Goal: Information Seeking & Learning: Check status

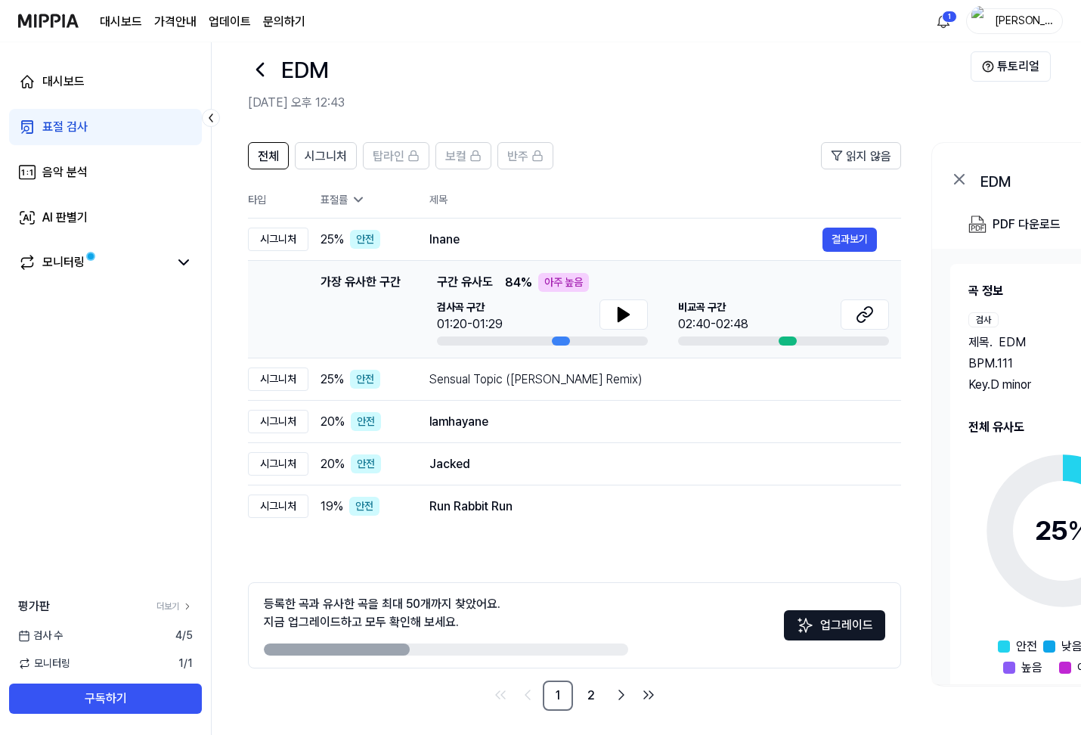
scroll to position [27, 0]
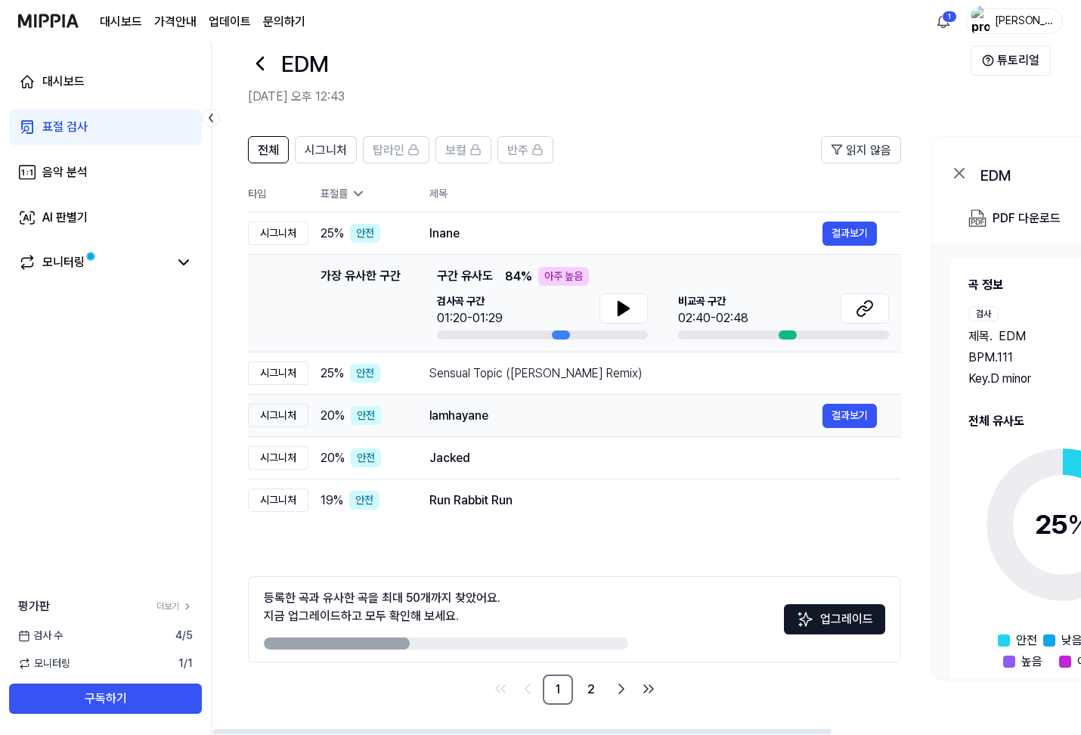
click at [472, 414] on div "lamhayane" at bounding box center [625, 416] width 393 height 18
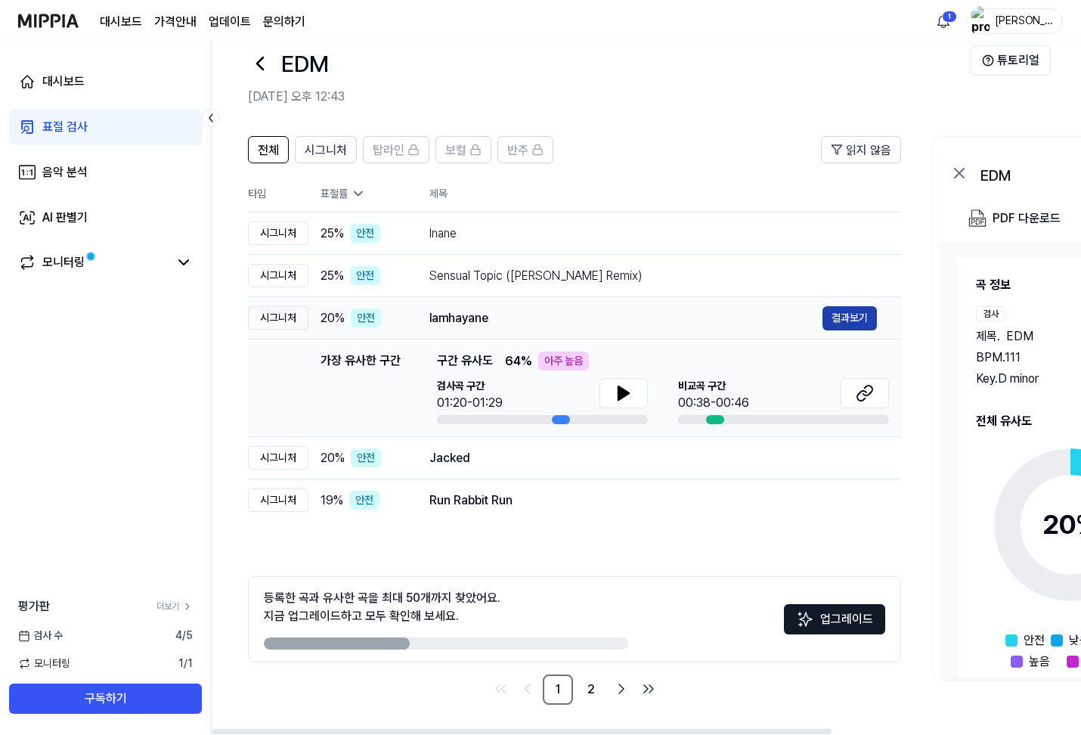
click at [850, 327] on button "결과보기" at bounding box center [850, 318] width 54 height 24
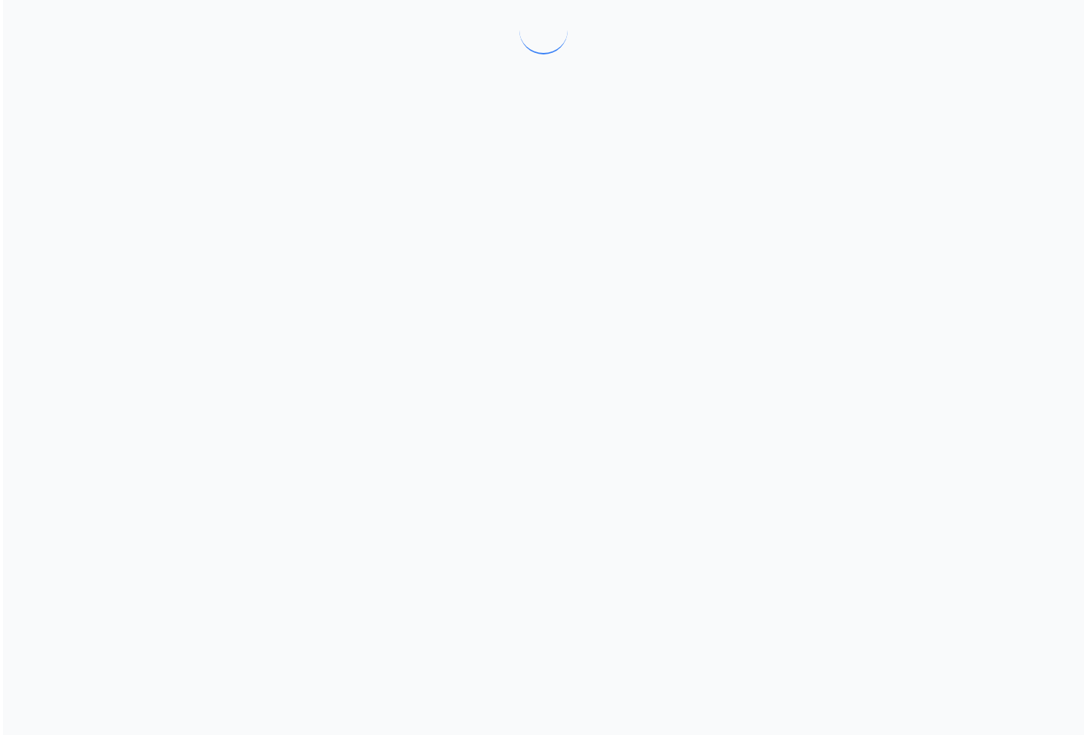
scroll to position [0, 0]
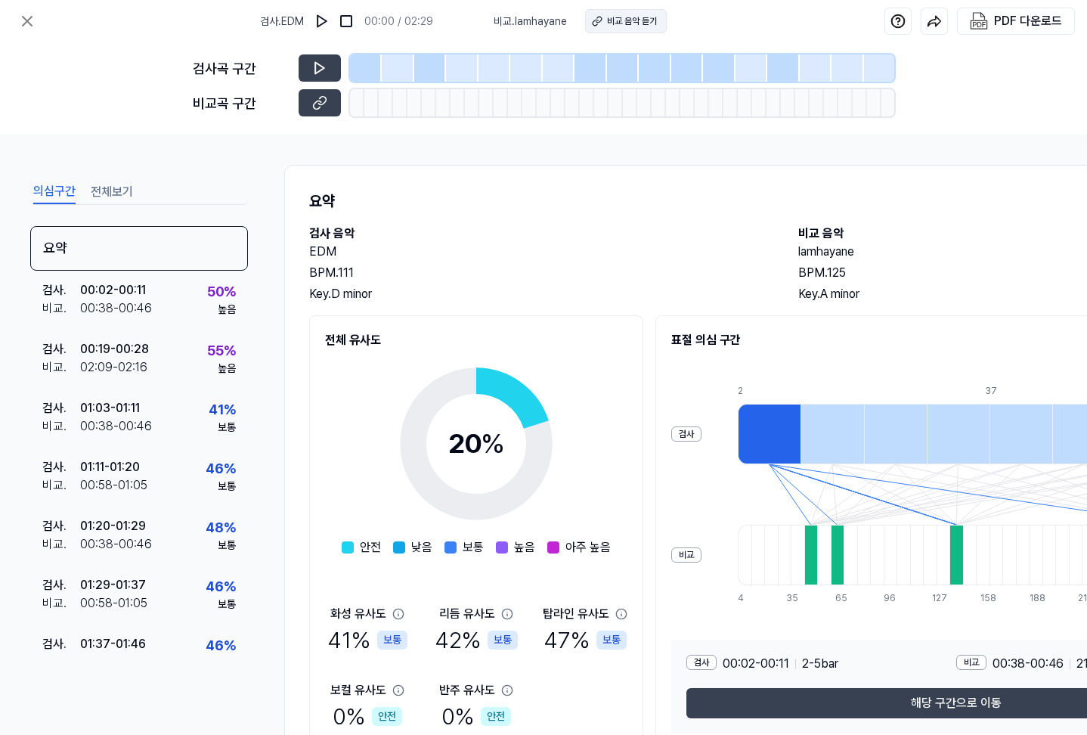
click at [608, 20] on div "비교 음악 듣기" at bounding box center [632, 21] width 50 height 14
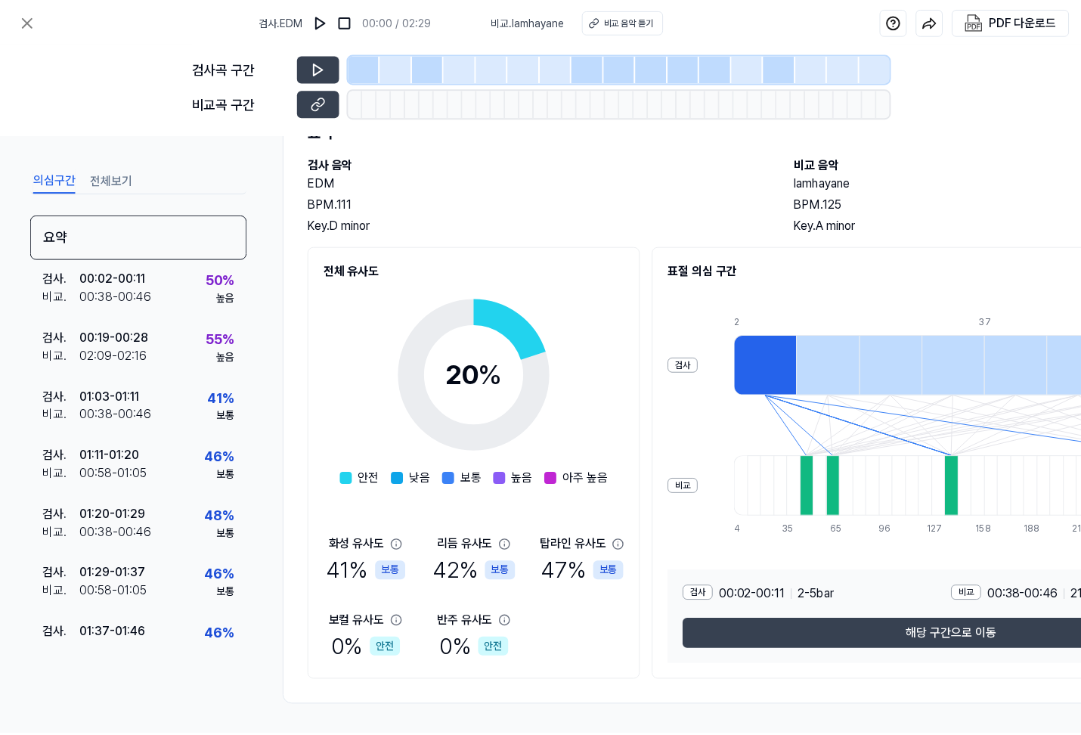
scroll to position [27, 0]
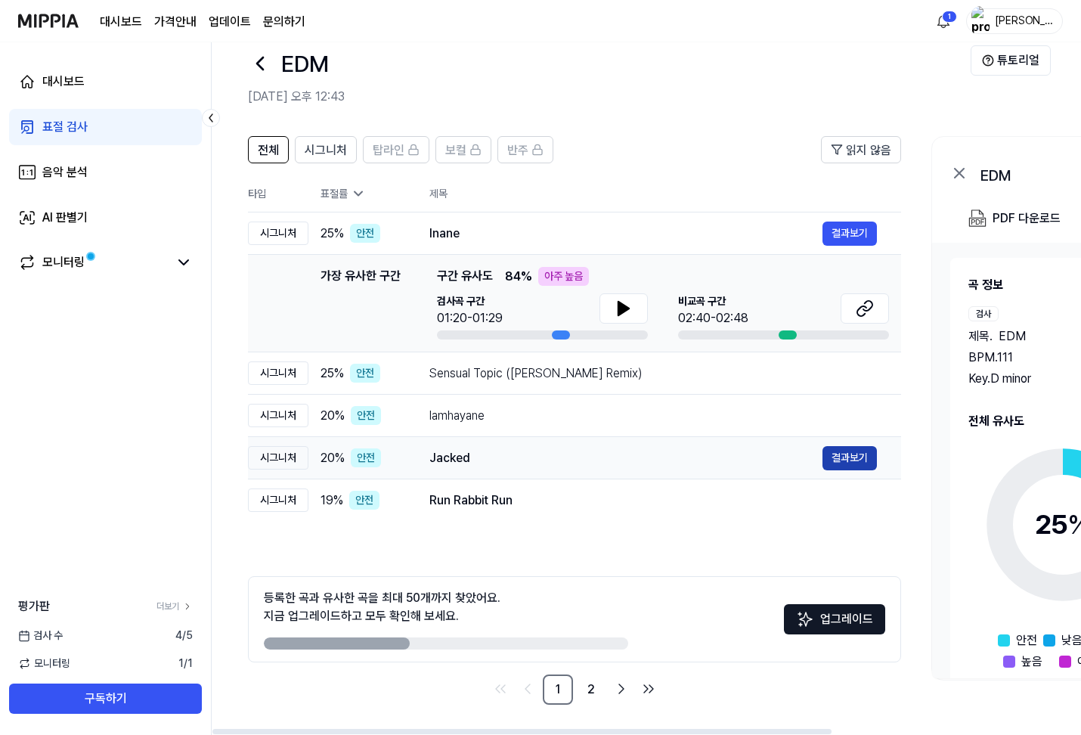
click at [835, 453] on button "결과보기" at bounding box center [850, 458] width 54 height 24
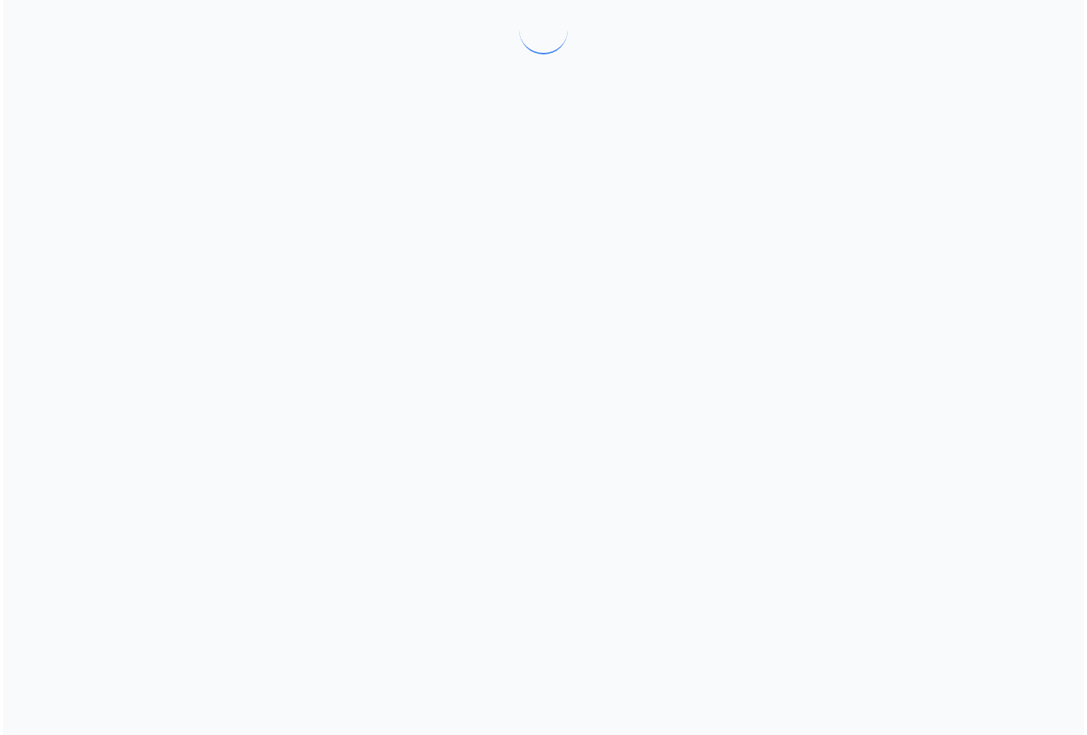
scroll to position [0, 0]
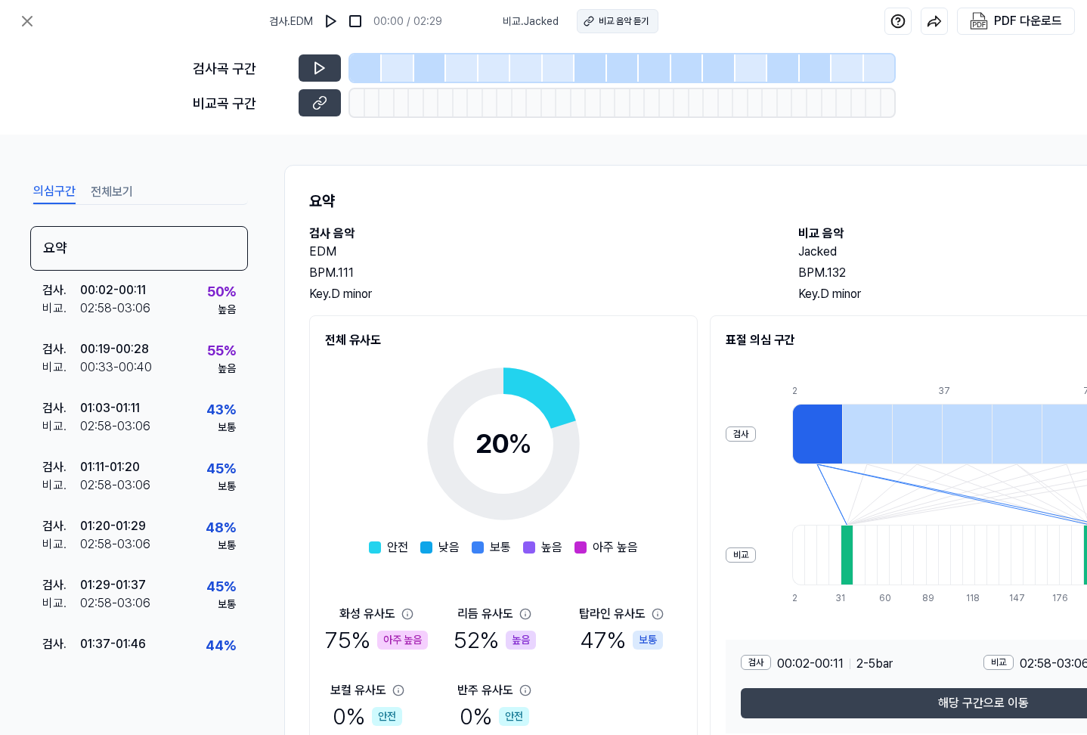
click at [609, 14] on button "비교 음악 듣기" at bounding box center [618, 21] width 82 height 24
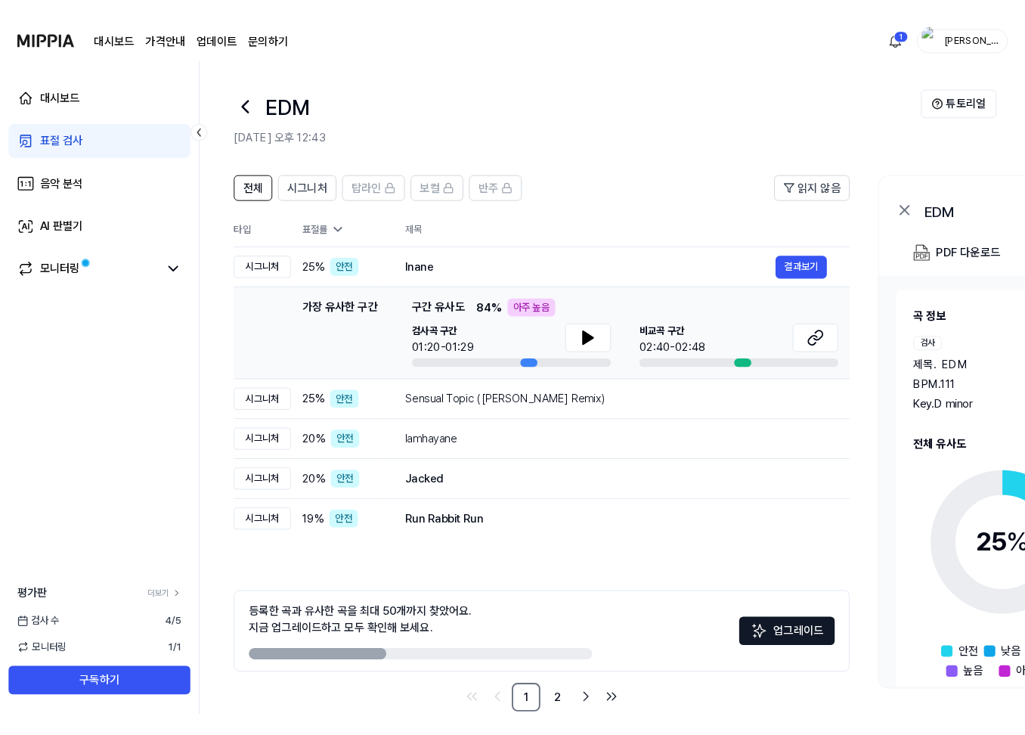
scroll to position [27, 0]
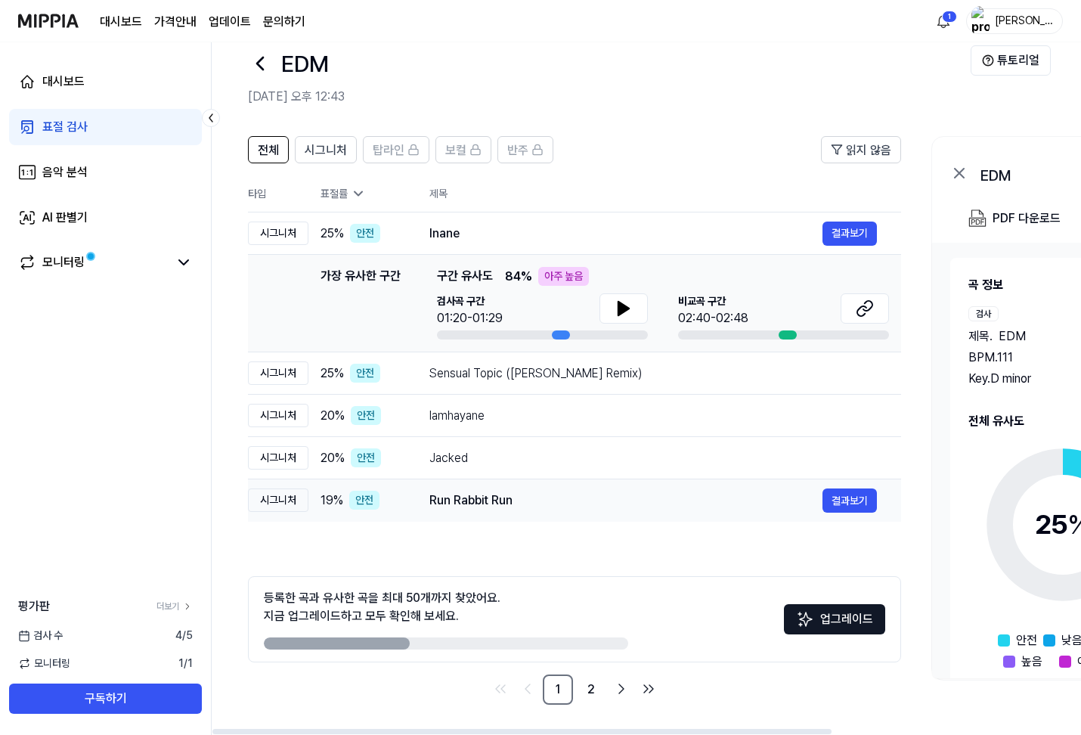
click at [783, 501] on div "Run Rabbit Run" at bounding box center [625, 500] width 393 height 18
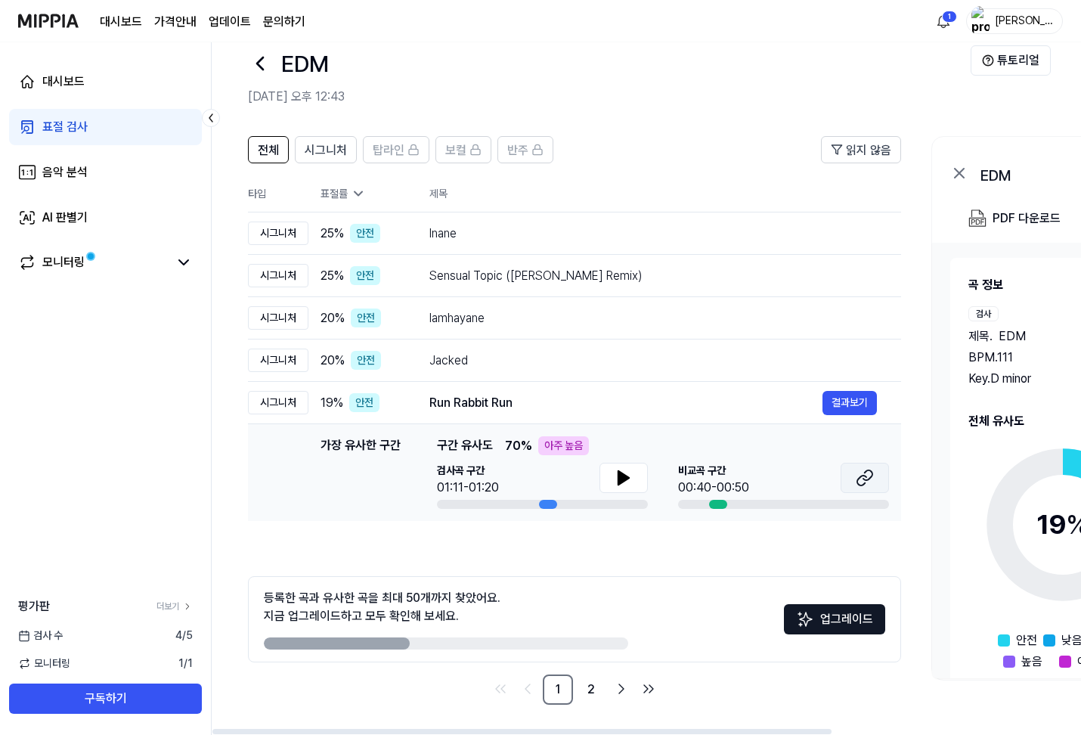
click at [856, 480] on icon at bounding box center [865, 478] width 18 height 18
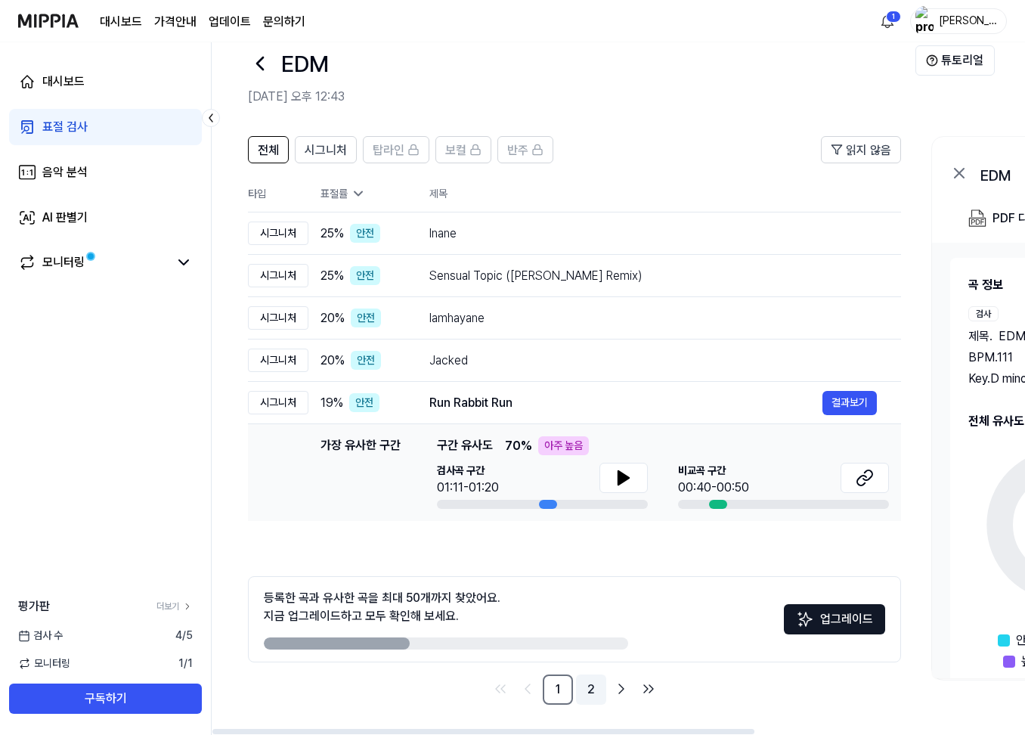
click at [587, 692] on link "2" at bounding box center [591, 689] width 30 height 30
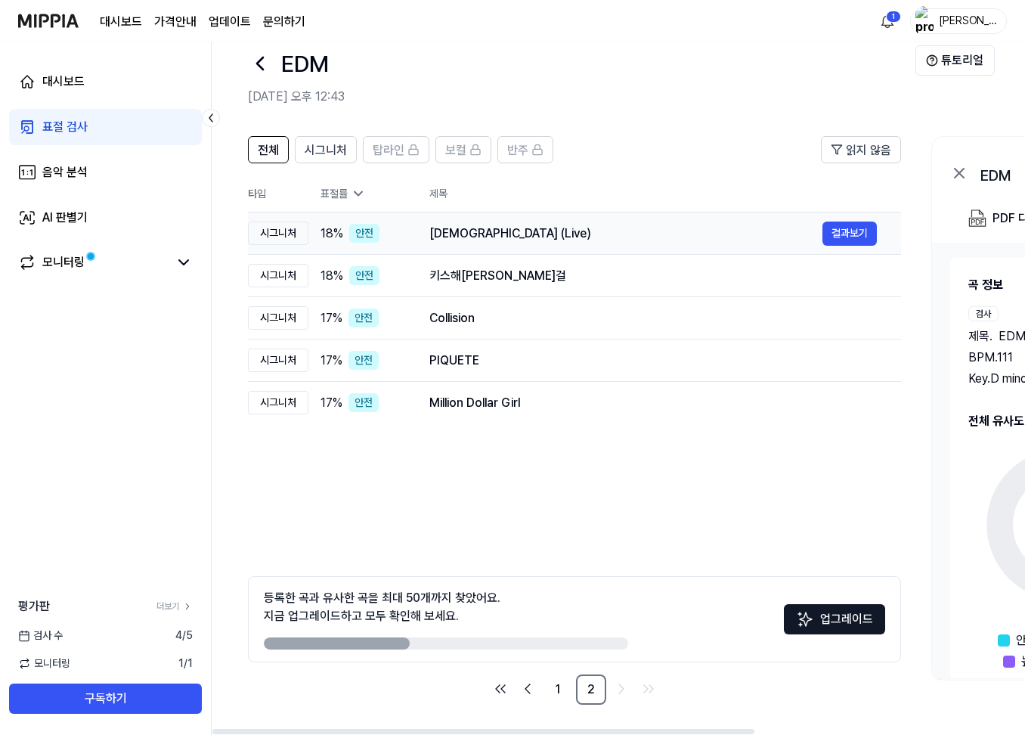
click at [781, 241] on div "[DEMOGRAPHIC_DATA] (Live)" at bounding box center [625, 234] width 393 height 18
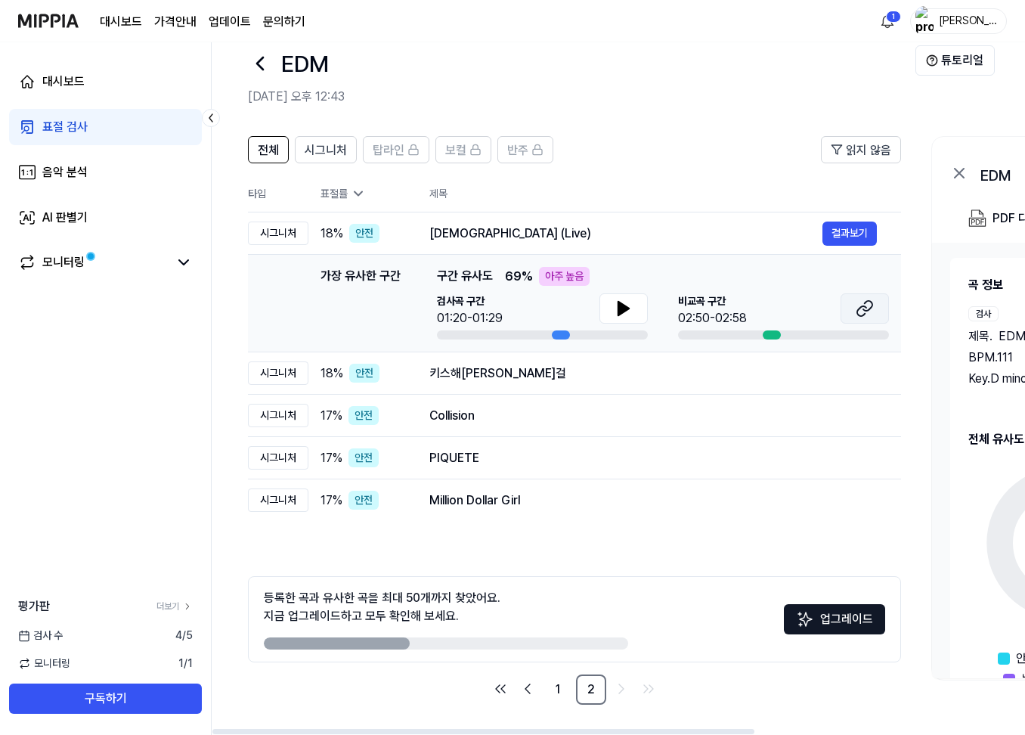
click at [860, 301] on icon at bounding box center [865, 308] width 18 height 18
click at [692, 383] on div "키스해[PERSON_NAME]걸 결과보기" at bounding box center [653, 373] width 448 height 24
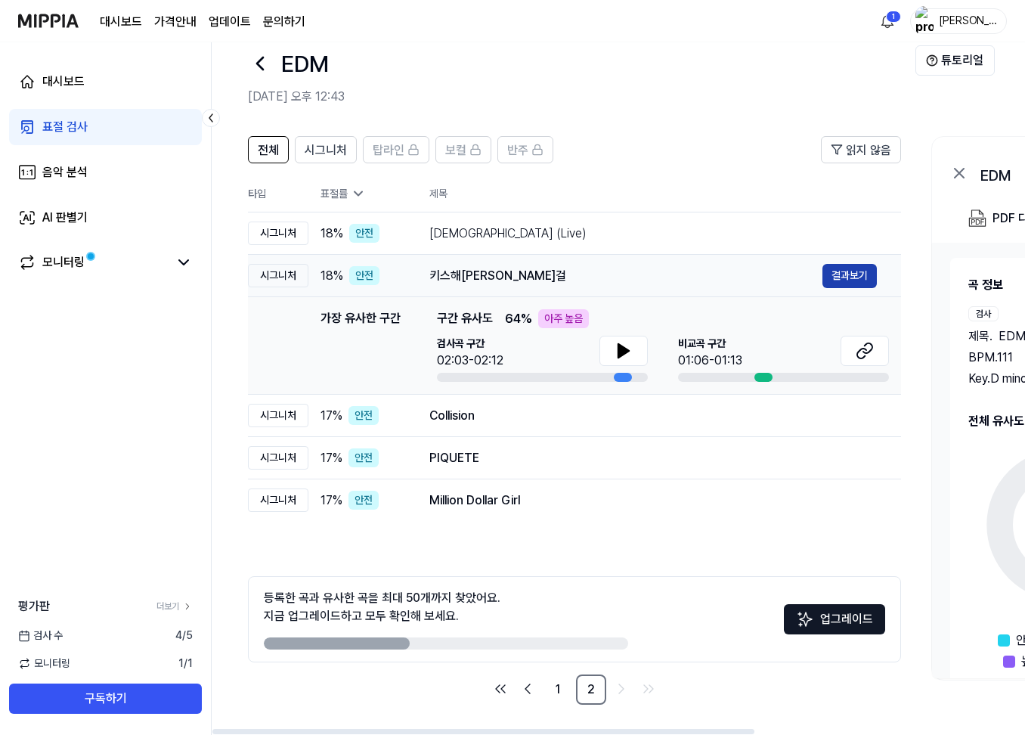
click at [846, 287] on button "결과보기" at bounding box center [850, 276] width 54 height 24
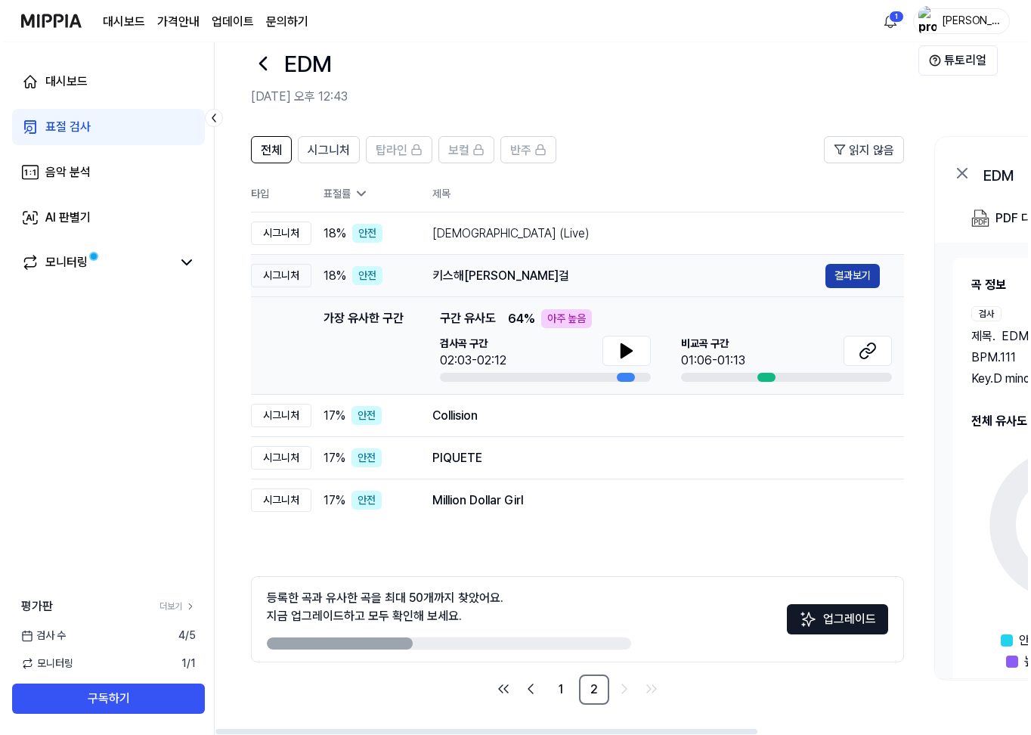
scroll to position [0, 0]
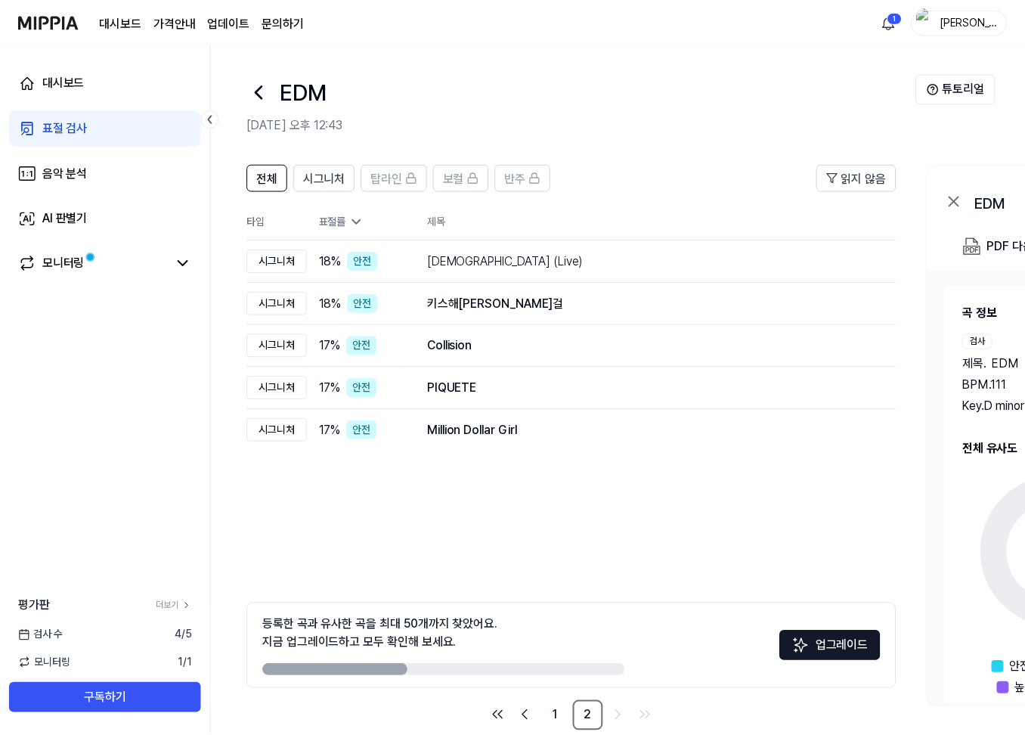
scroll to position [27, 0]
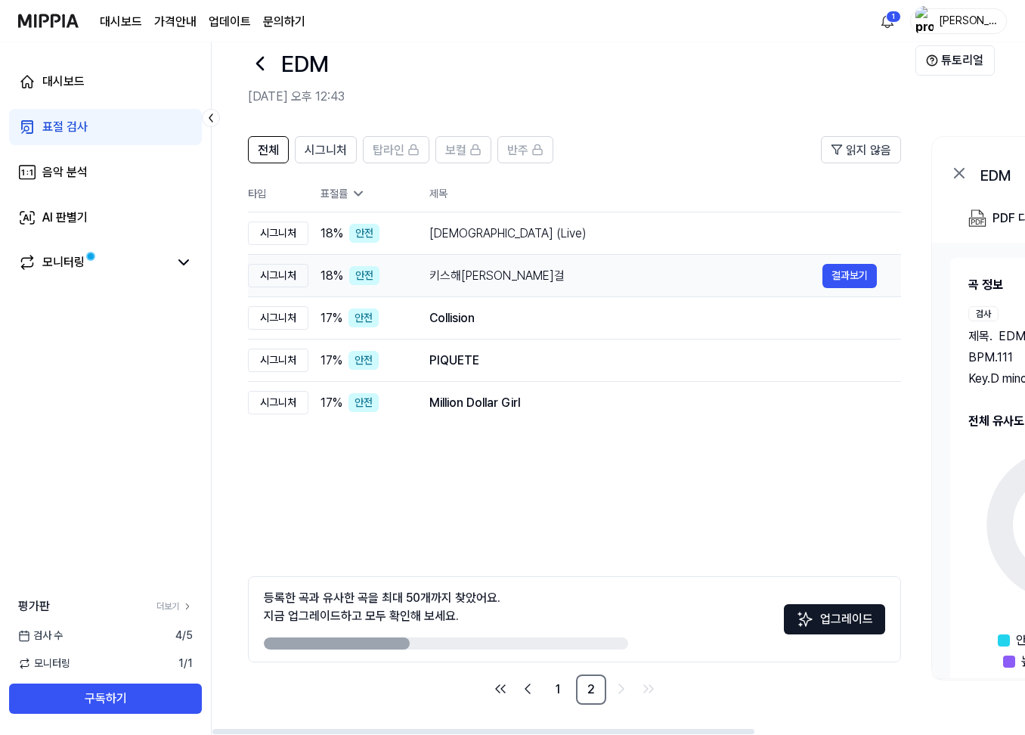
click at [751, 280] on div "키스해[PERSON_NAME]걸" at bounding box center [625, 276] width 393 height 18
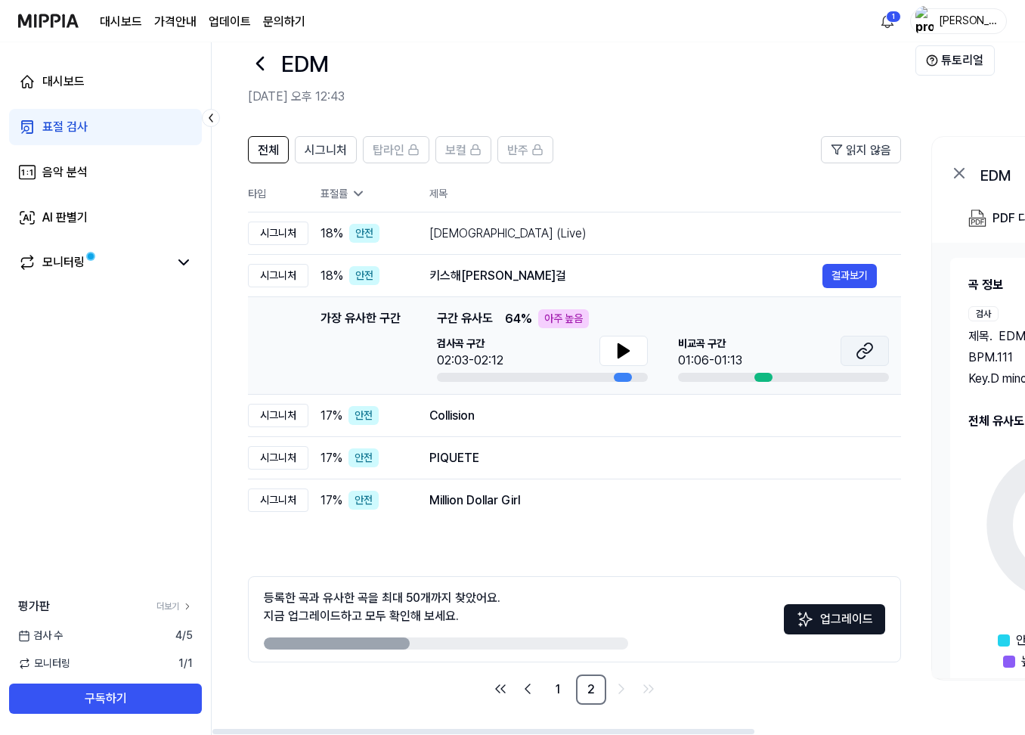
click at [863, 348] on icon at bounding box center [865, 351] width 18 height 18
click at [632, 426] on div "Collision 결과보기" at bounding box center [653, 416] width 448 height 24
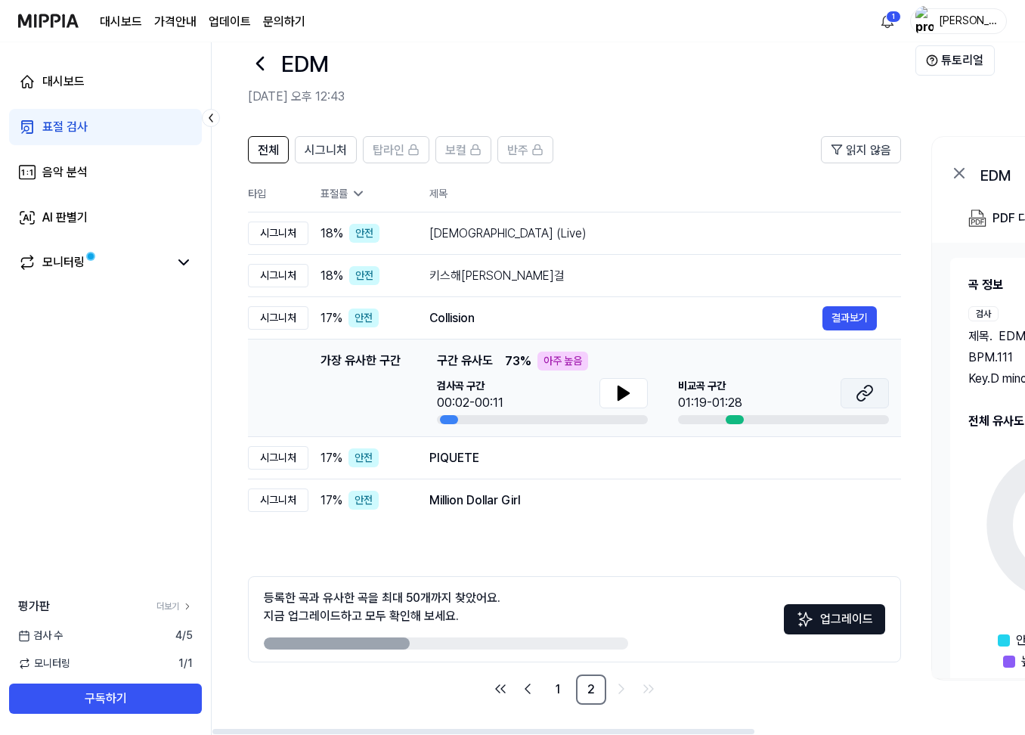
click at [862, 383] on button at bounding box center [865, 393] width 48 height 30
click at [666, 450] on div "PIQUETE" at bounding box center [625, 458] width 393 height 18
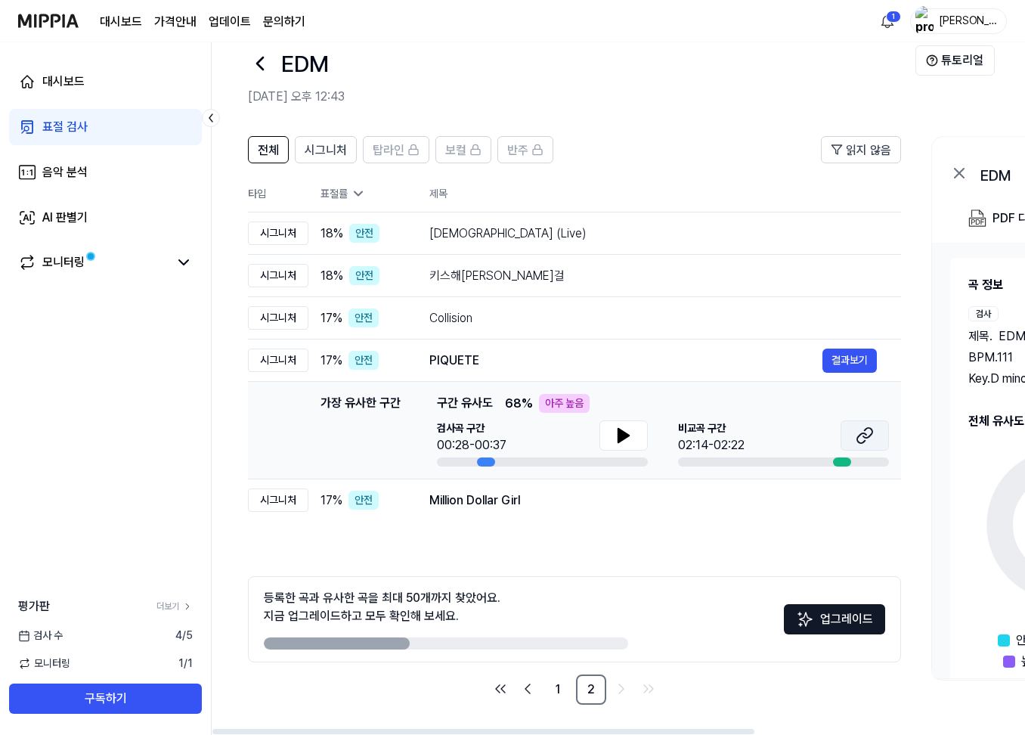
click at [854, 439] on button at bounding box center [865, 435] width 48 height 30
click at [505, 511] on div "Million Dollar Girl 결과보기" at bounding box center [653, 500] width 448 height 24
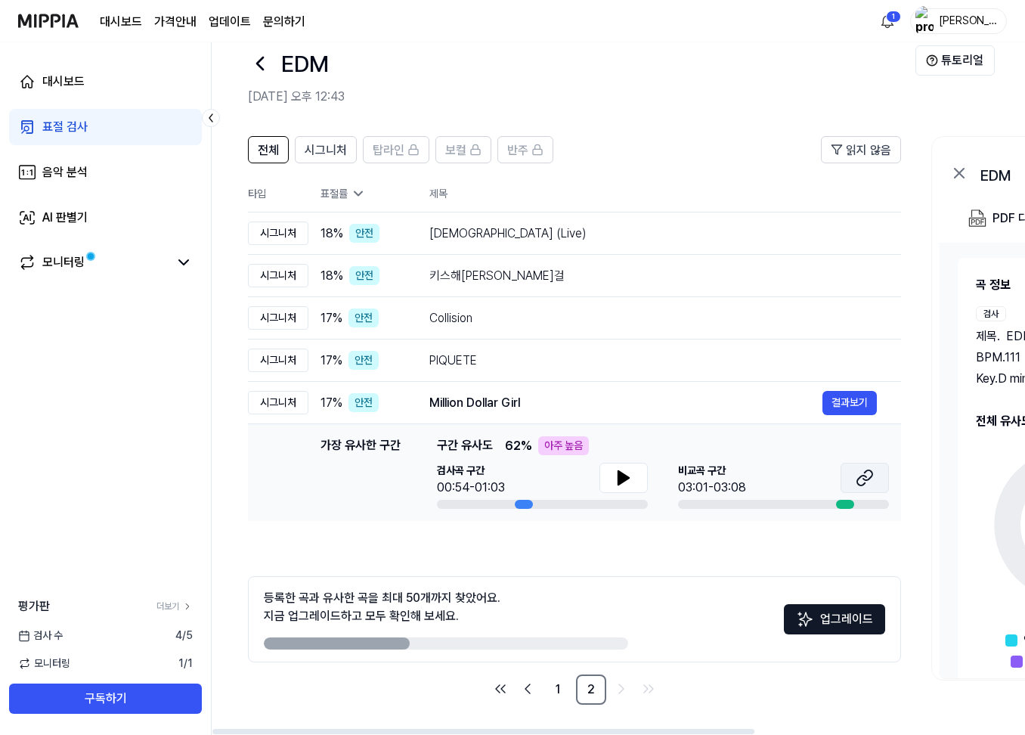
click at [858, 476] on icon at bounding box center [865, 478] width 18 height 18
click at [565, 687] on link "1" at bounding box center [558, 689] width 30 height 30
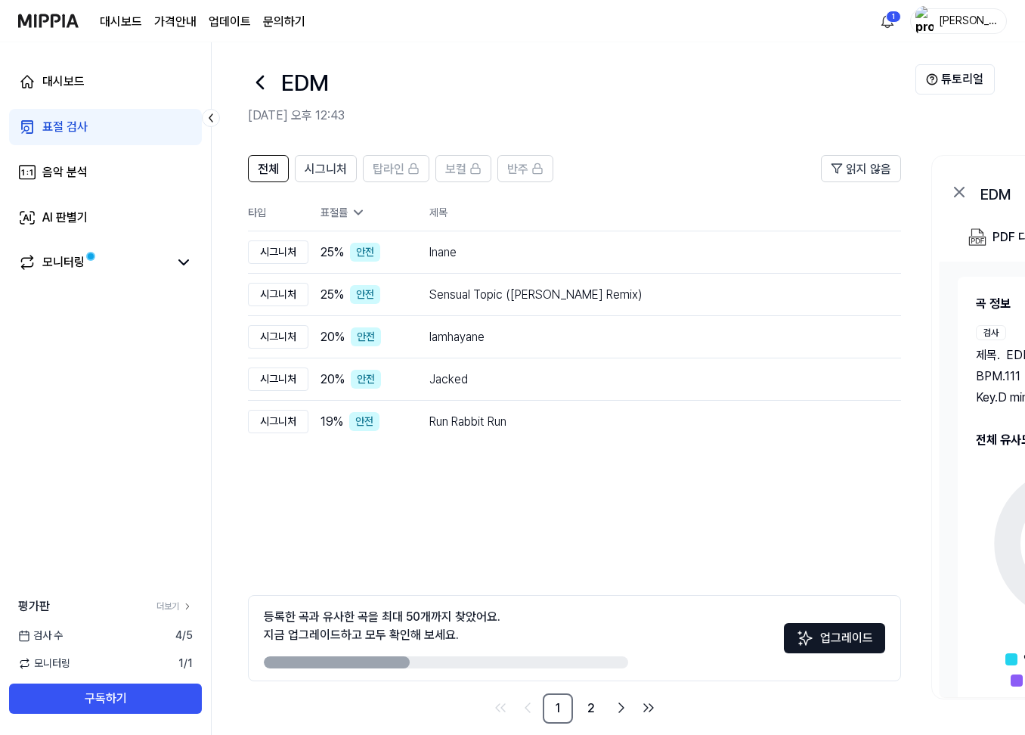
scroll to position [0, 0]
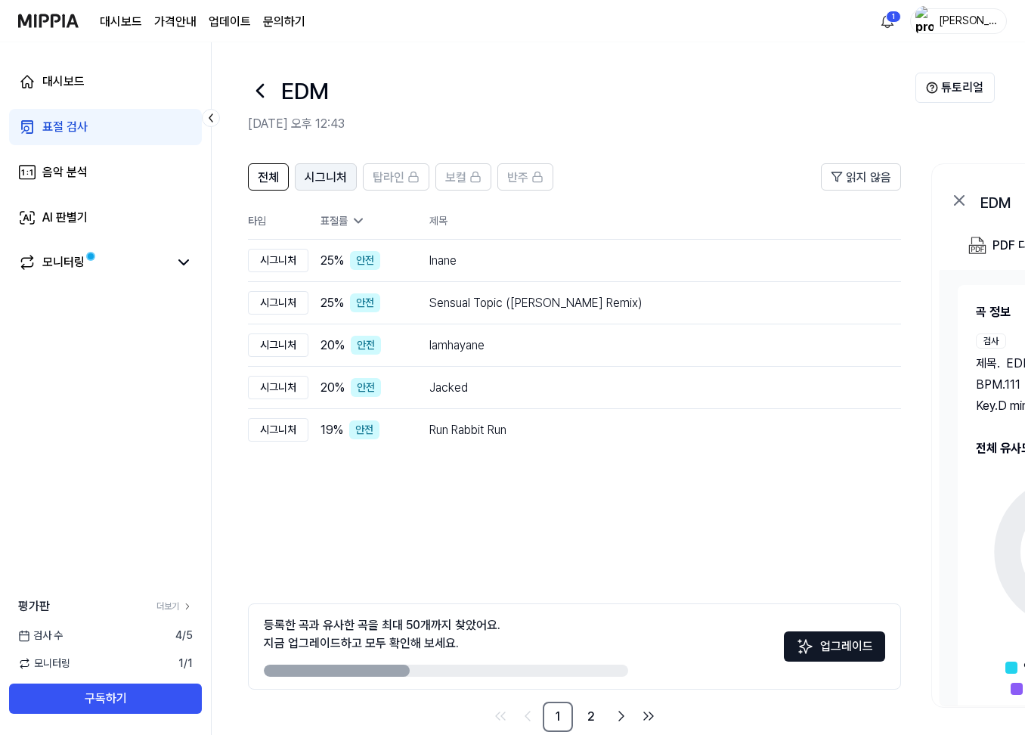
click at [334, 177] on span "시그니처" at bounding box center [326, 178] width 42 height 18
click at [485, 265] on div "Inane" at bounding box center [625, 261] width 393 height 18
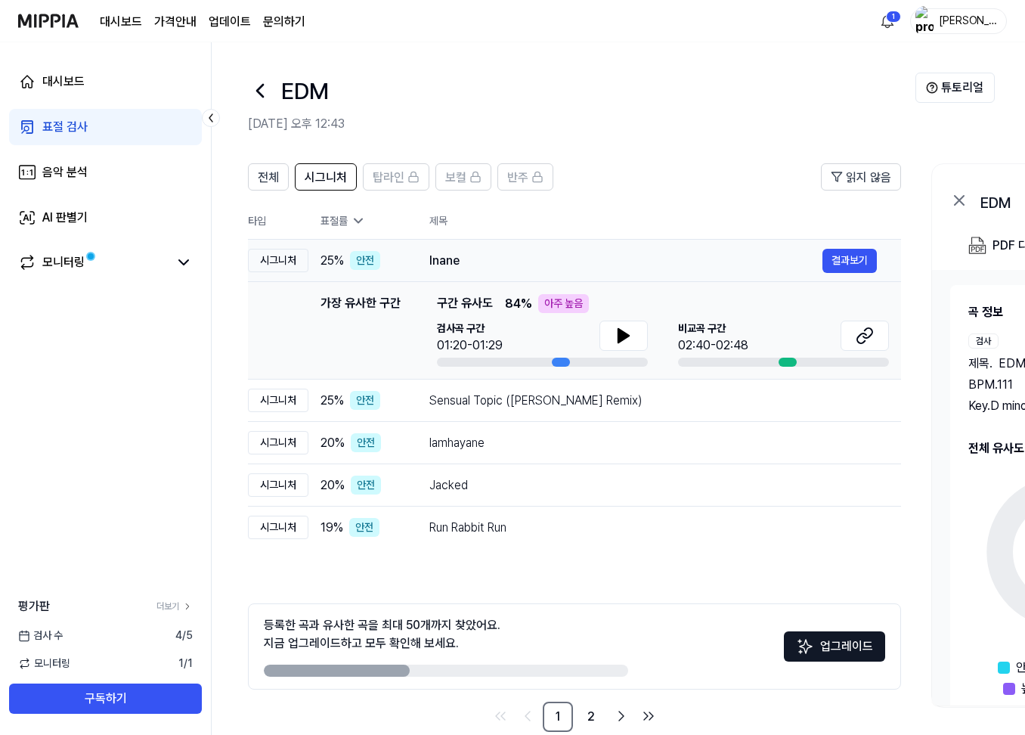
click at [489, 258] on div "Inane" at bounding box center [625, 261] width 393 height 18
click at [293, 177] on div "전체 시그니처 탑라인 보컬 반주" at bounding box center [400, 176] width 305 height 27
click at [256, 188] on button "전체" at bounding box center [268, 176] width 41 height 27
click at [544, 253] on div "Inane" at bounding box center [625, 261] width 393 height 18
click at [606, 267] on div "Inane" at bounding box center [625, 261] width 393 height 18
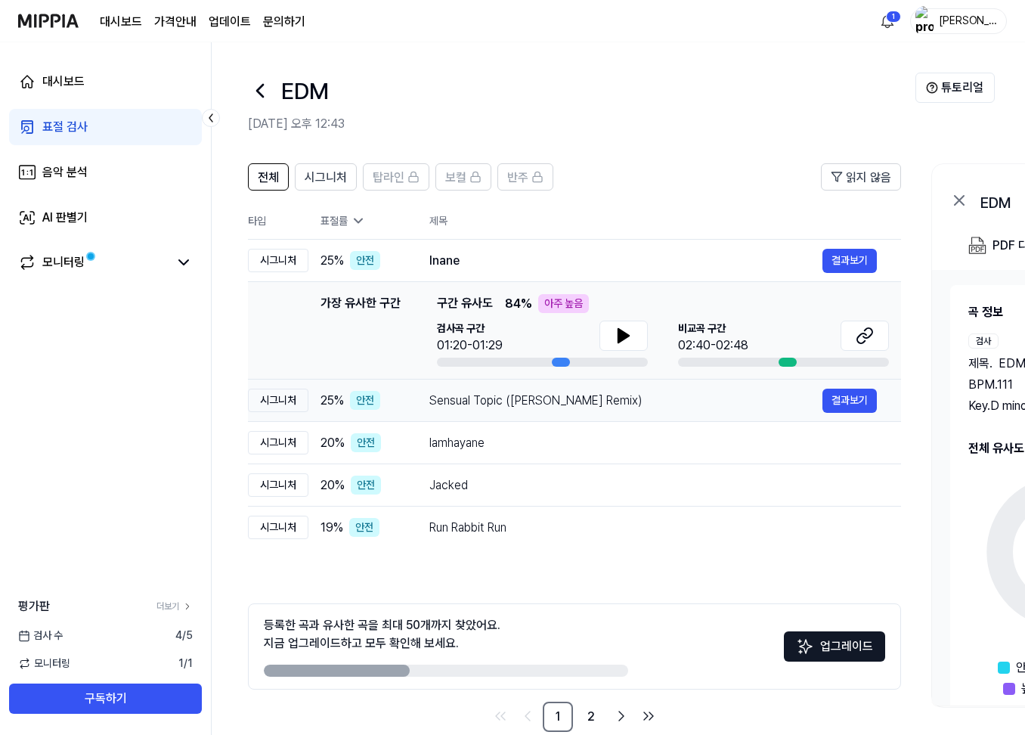
click at [669, 386] on td "Sensual Topic (Mooravyov Remix) 결과보기" at bounding box center [653, 401] width 496 height 42
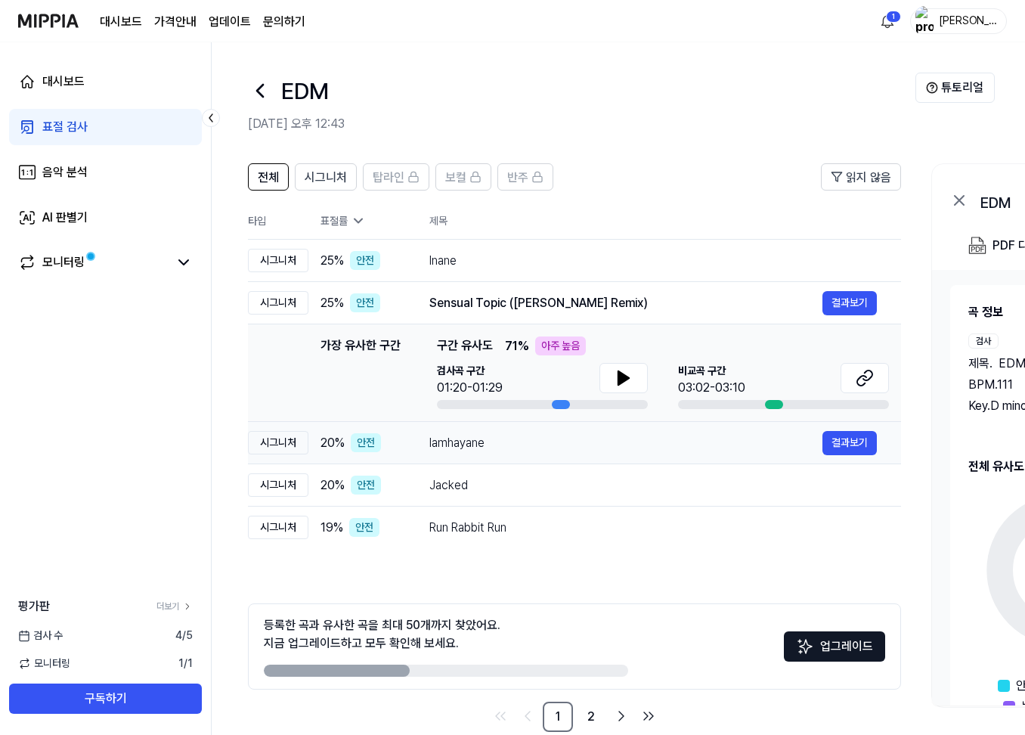
click at [655, 434] on div "lamhayane" at bounding box center [625, 443] width 393 height 18
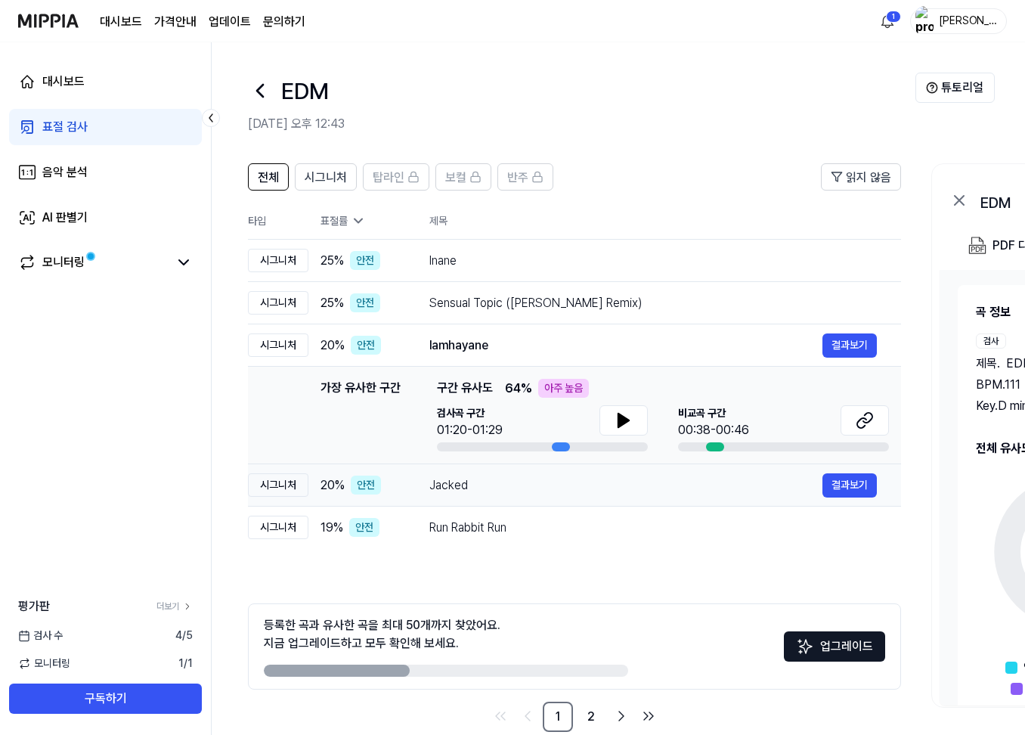
click at [645, 494] on div "Jacked" at bounding box center [625, 485] width 393 height 18
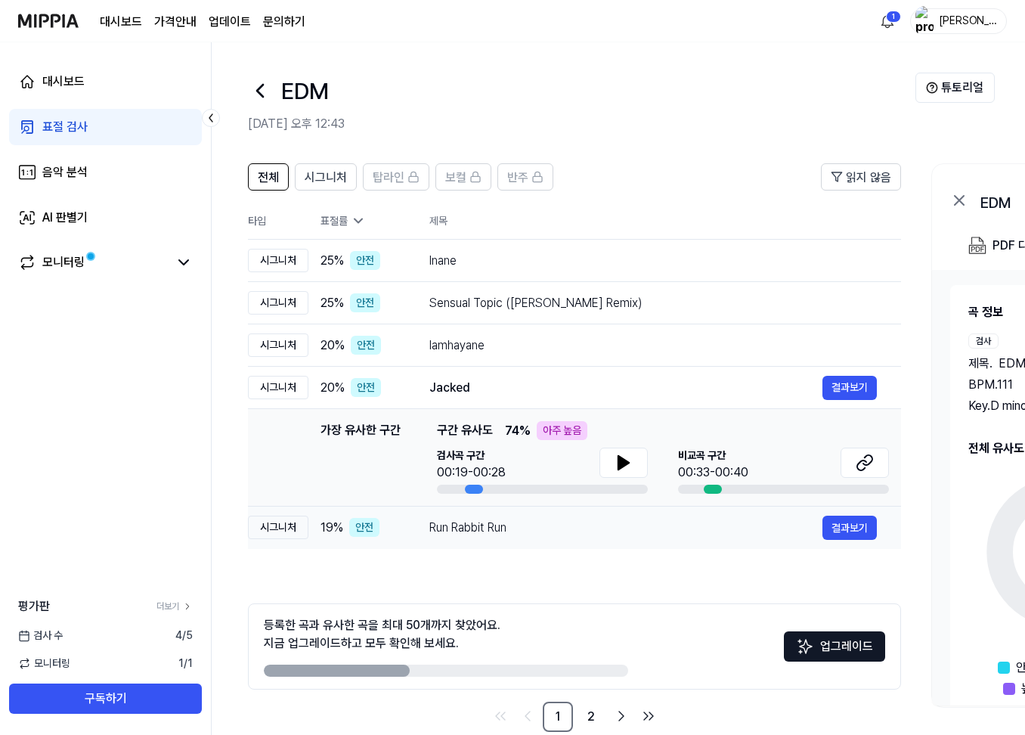
click at [634, 527] on div "Run Rabbit Run" at bounding box center [625, 528] width 393 height 18
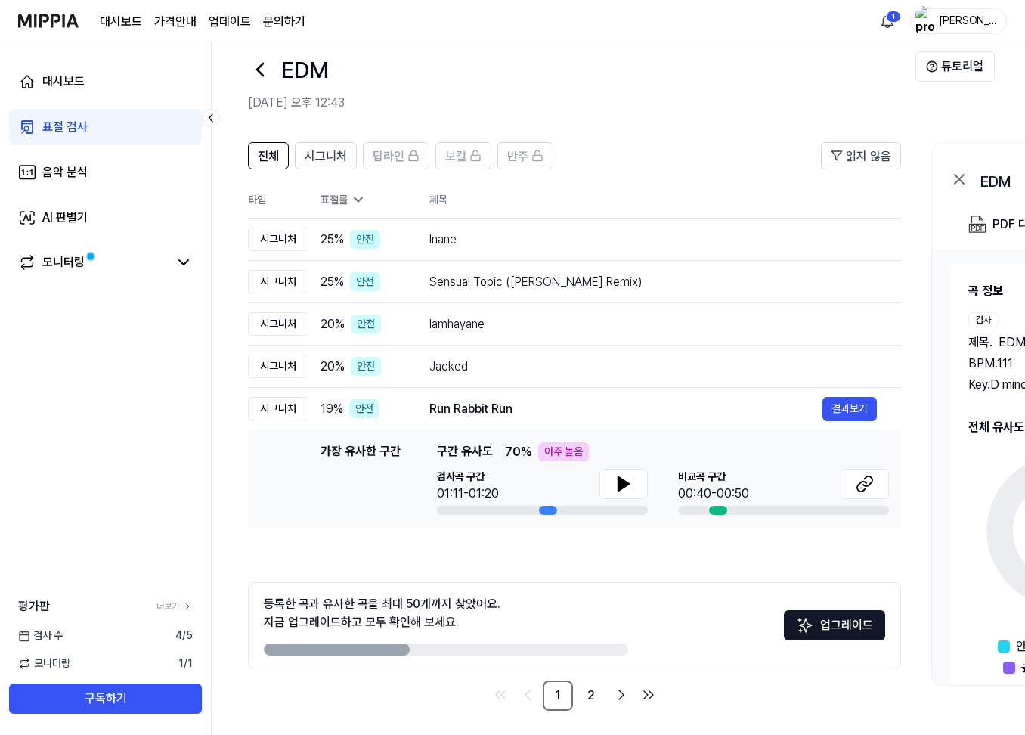
scroll to position [27, 0]
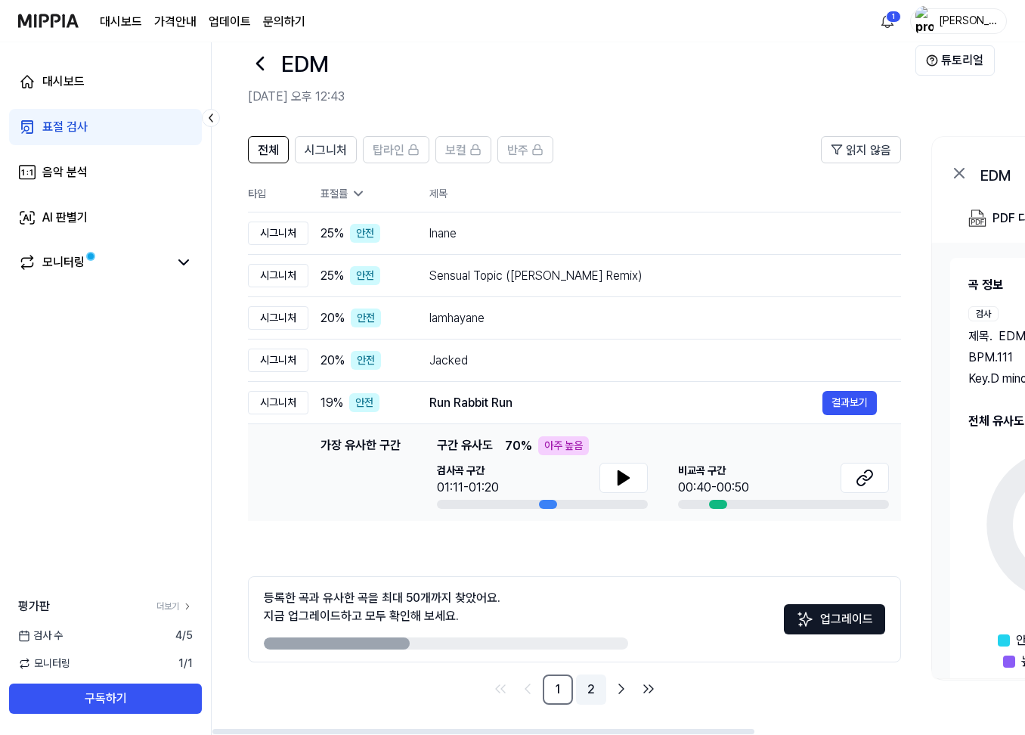
click at [583, 690] on link "2" at bounding box center [591, 689] width 30 height 30
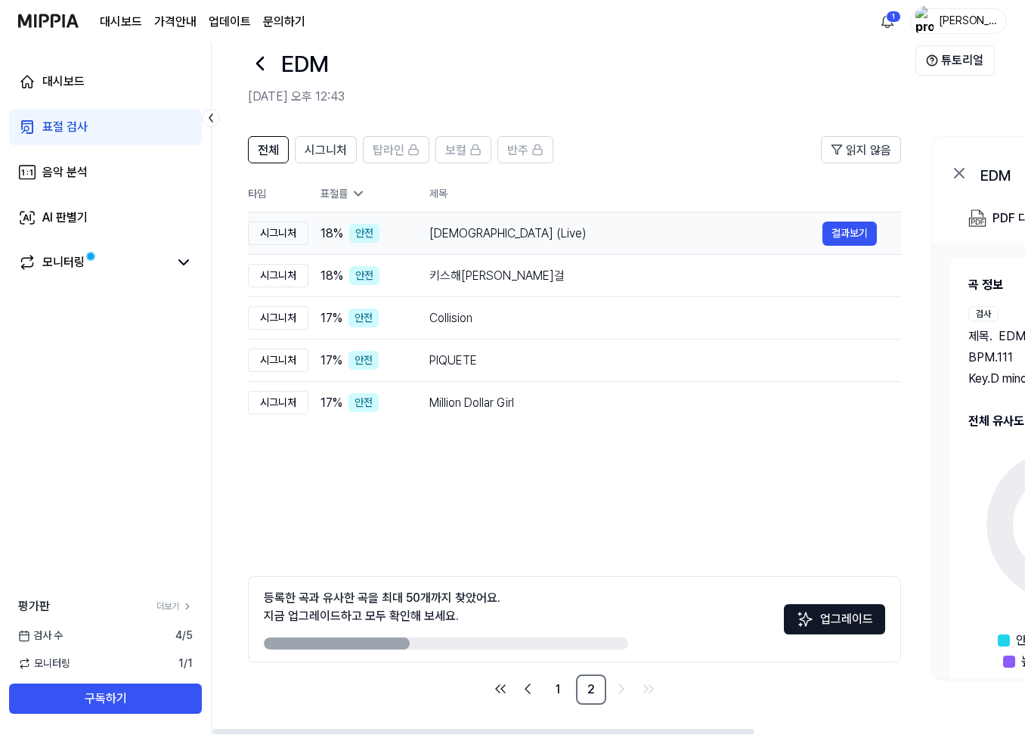
click at [531, 239] on div "[DEMOGRAPHIC_DATA] (Live)" at bounding box center [625, 234] width 393 height 18
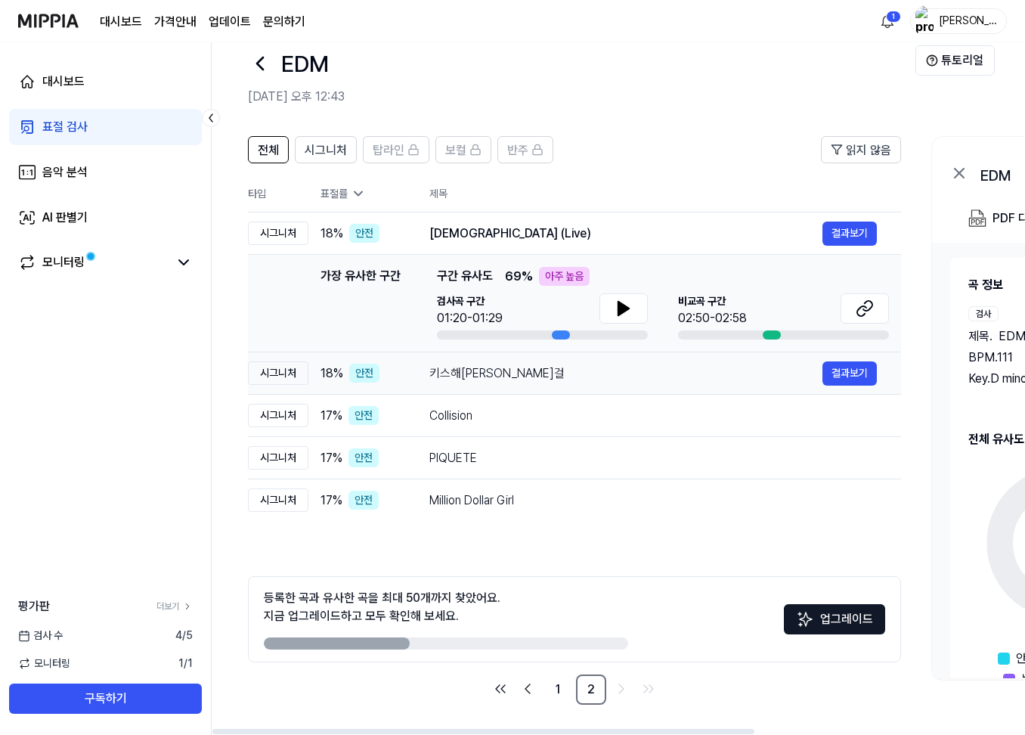
click at [546, 364] on div "키스해[PERSON_NAME]걸" at bounding box center [625, 373] width 393 height 18
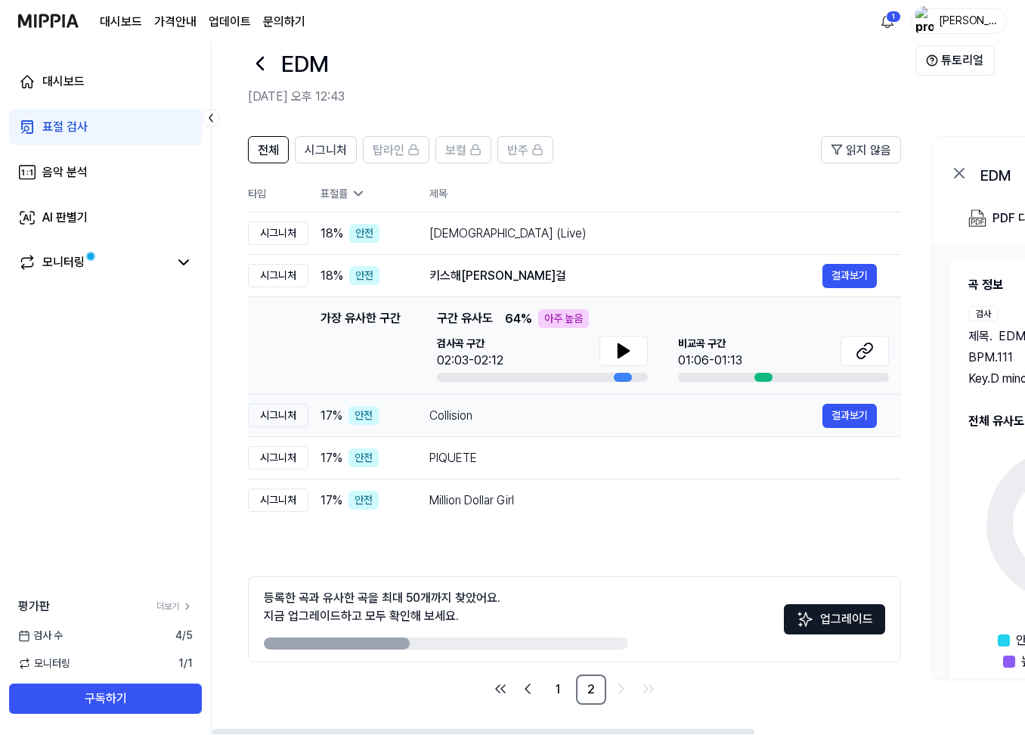
click at [560, 423] on div "Collision" at bounding box center [625, 416] width 393 height 18
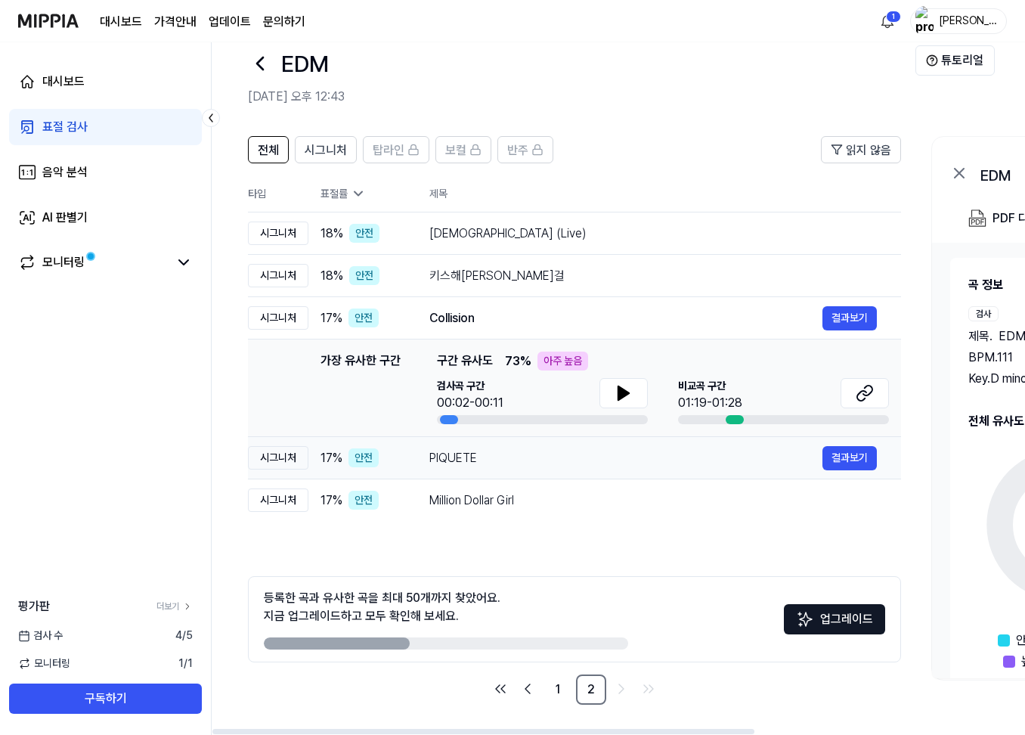
click at [570, 464] on div "PIQUETE" at bounding box center [625, 458] width 393 height 18
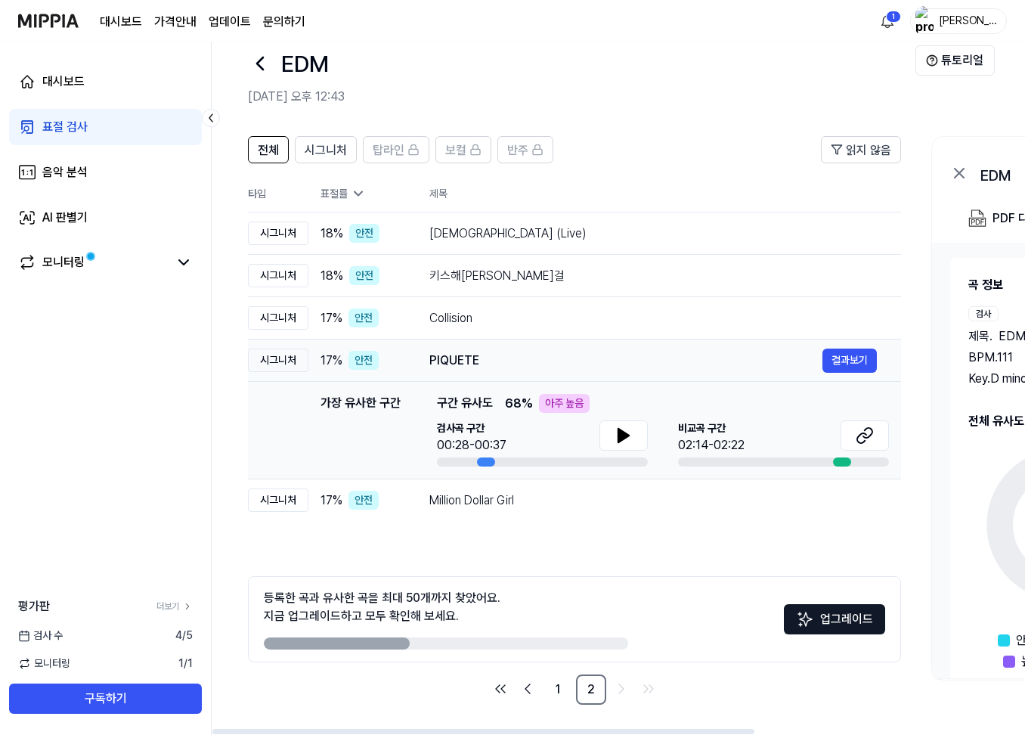
click at [567, 358] on div "PIQUETE" at bounding box center [625, 361] width 393 height 18
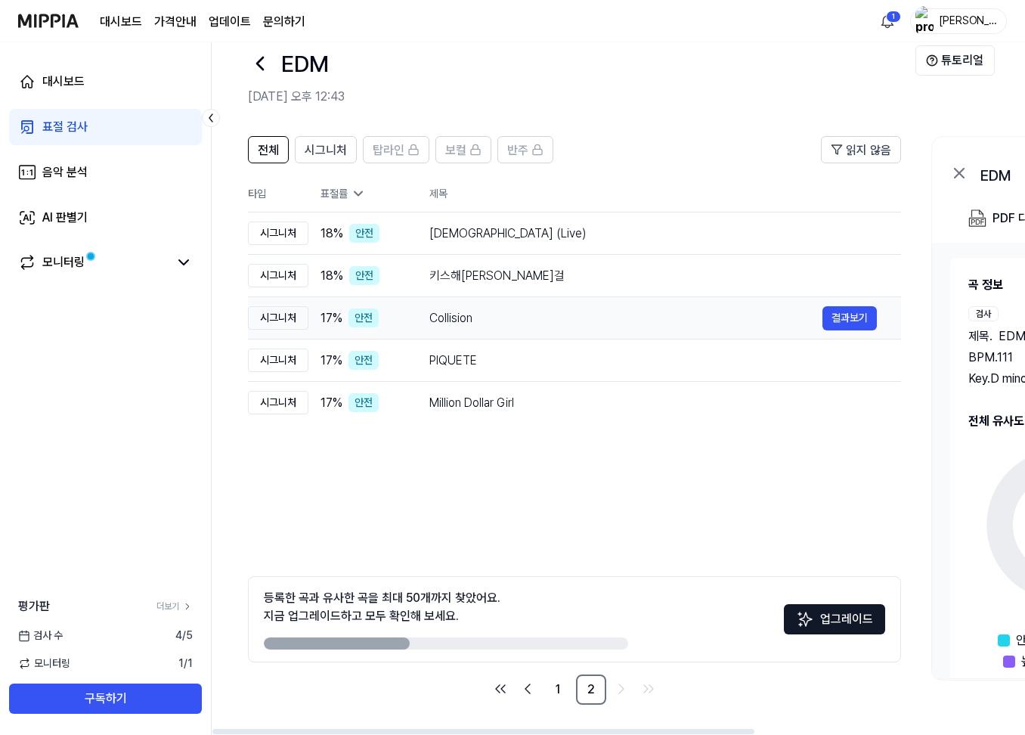
click at [570, 318] on div "Collision" at bounding box center [625, 318] width 393 height 18
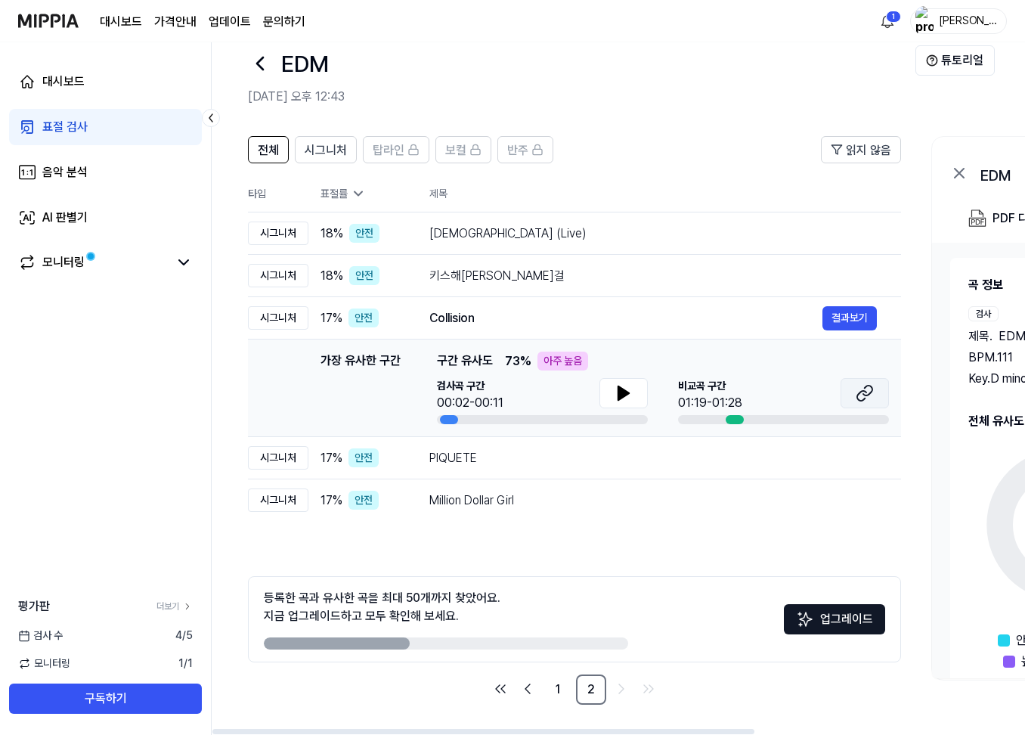
click at [870, 392] on icon at bounding box center [865, 393] width 18 height 18
drag, startPoint x: 639, startPoint y: 553, endPoint x: 597, endPoint y: 553, distance: 42.3
click at [639, 553] on div "전체 시그니처 탑라인 보컬 반주 읽지 않음 전체 시그니처 탑라인 보컬 반주 타입 표절률 제목 표절률 읽지 않음 시그니처 18 % 안전 Sata…" at bounding box center [574, 420] width 653 height 569
click at [126, 473] on div "대시보드 표절 검사 음악 분석 AI 판별기 모니터링 평가판 더보기 검사 [DATE] 모니터링 1 / 1 구독하기" at bounding box center [106, 388] width 212 height 693
click at [64, 16] on img at bounding box center [48, 21] width 60 height 42
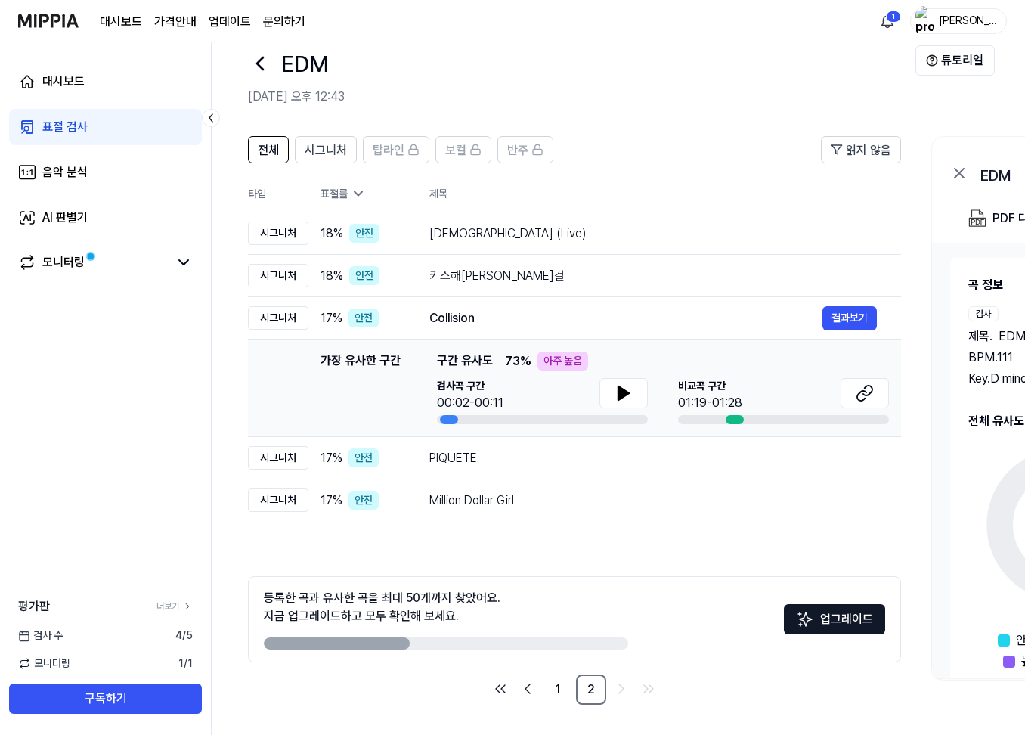
scroll to position [0, 0]
